Goal: Connect with others: Connect with others

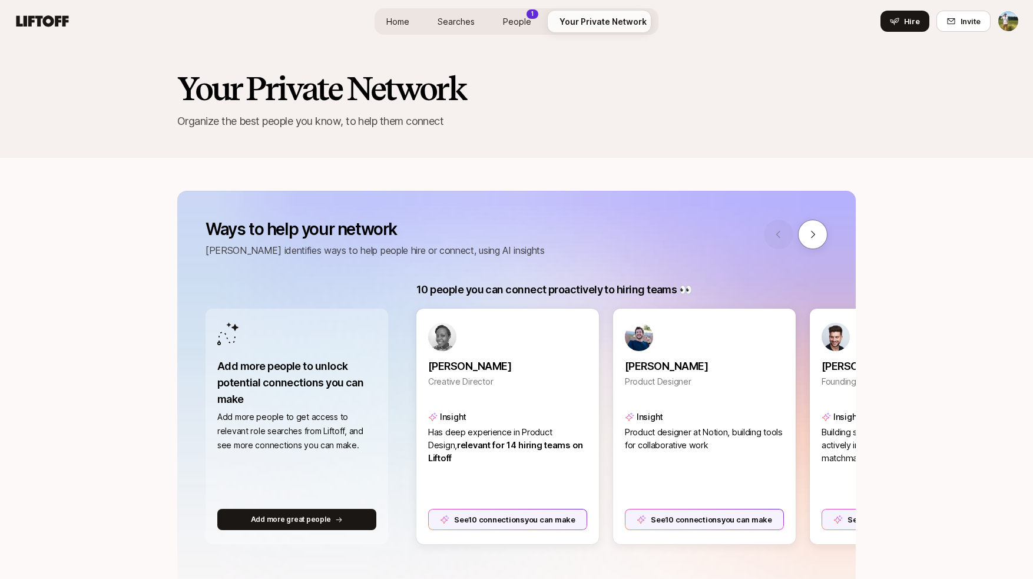
click at [516, 16] on span "People" at bounding box center [517, 21] width 28 height 12
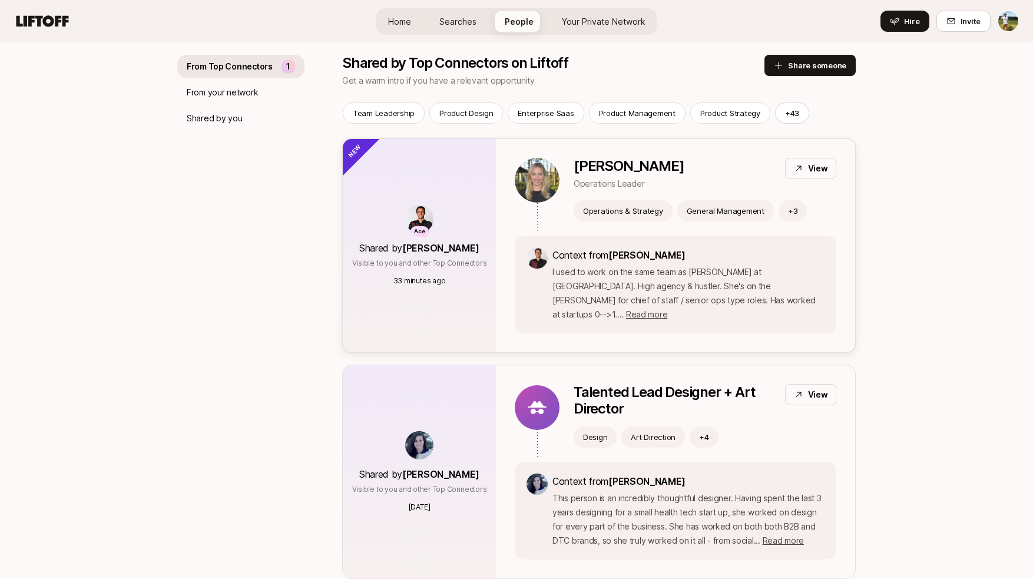
scroll to position [140, 0]
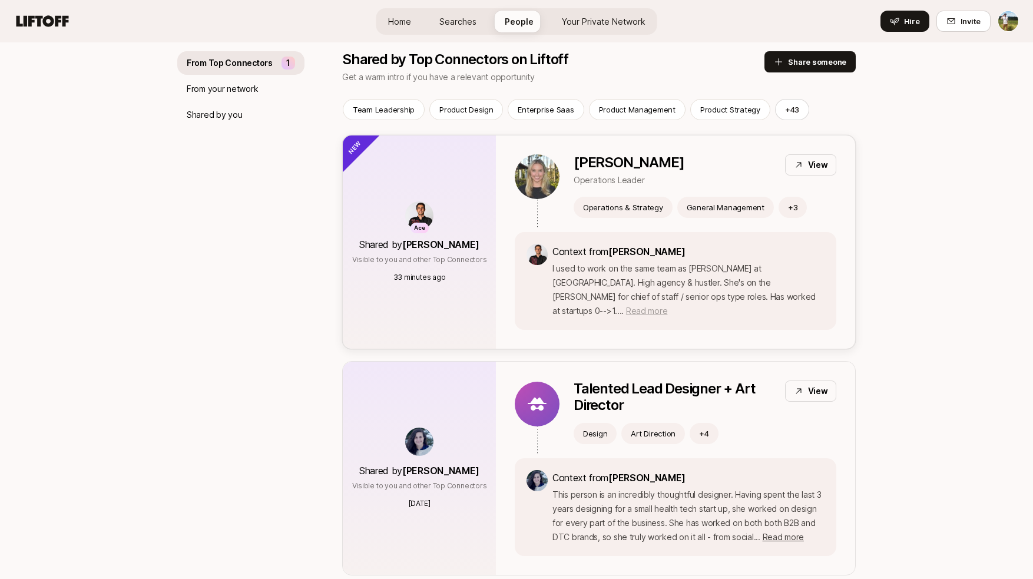
click at [667, 306] on span "Read more" at bounding box center [646, 311] width 41 height 10
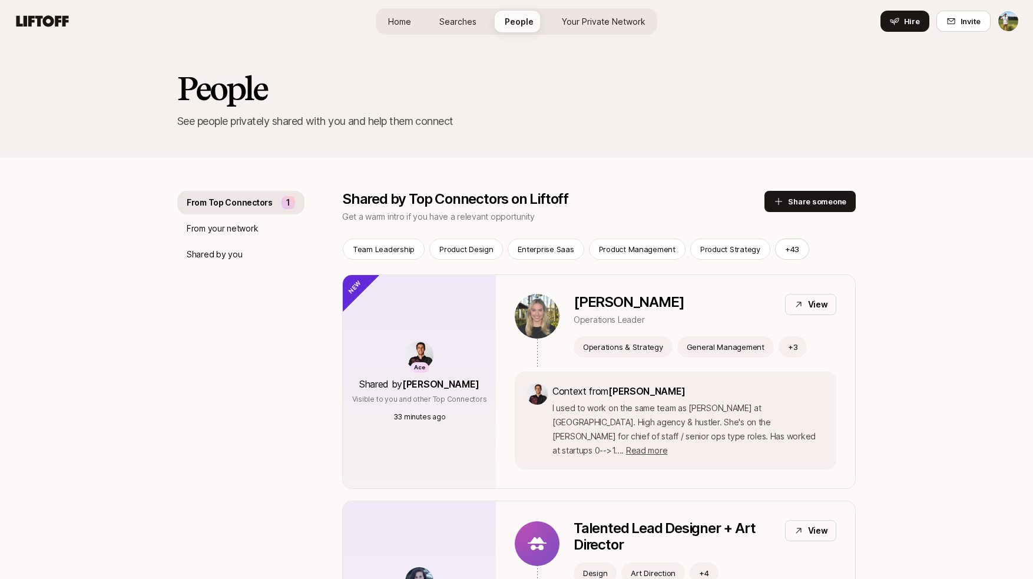
click at [625, 20] on span "Your Private Network" at bounding box center [604, 21] width 84 height 12
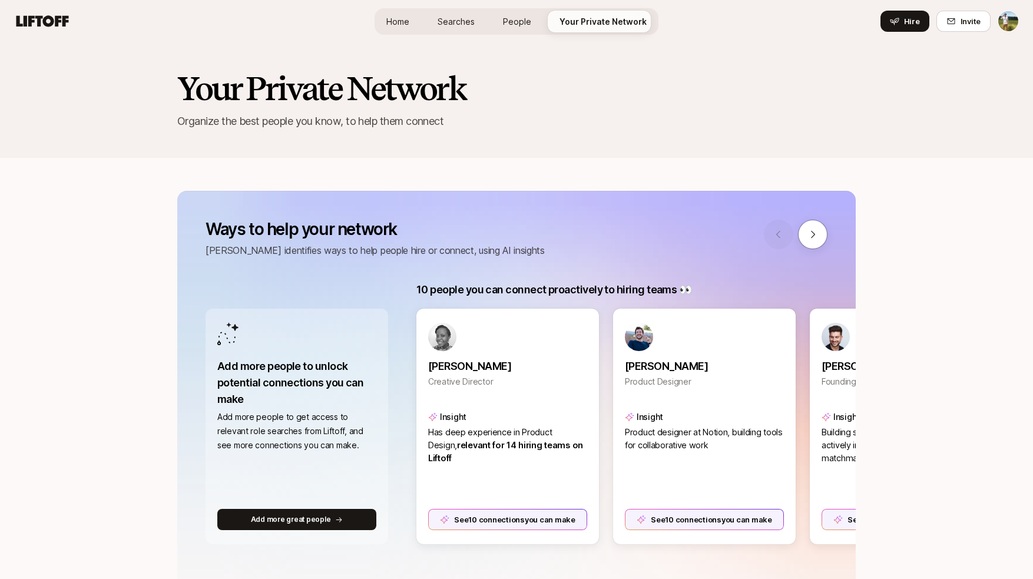
scroll to position [-29, 0]
